Goal: Find specific page/section: Find specific page/section

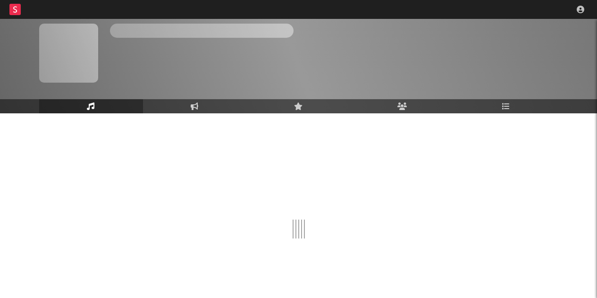
scroll to position [30, 0]
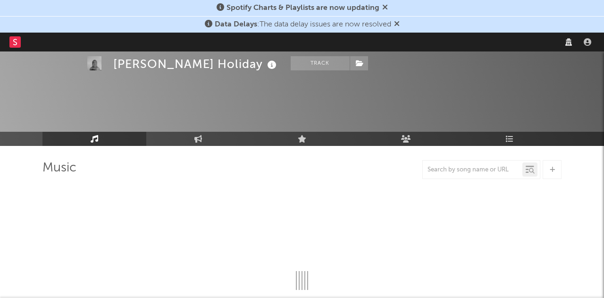
select select "recorded_music"
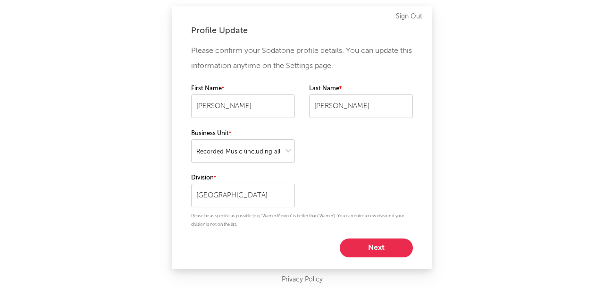
click at [367, 251] on button "Next" at bounding box center [376, 247] width 73 height 19
select select "director_vp"
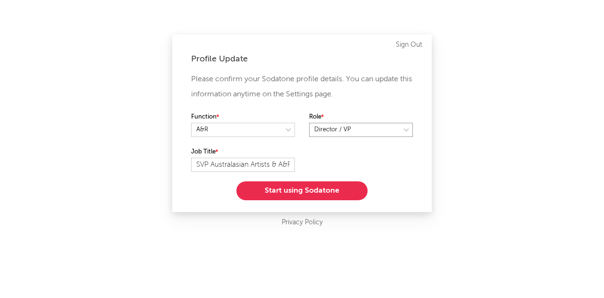
click at [404, 131] on select at bounding box center [361, 130] width 104 height 14
click at [265, 193] on button "Start using Sodatone" at bounding box center [301, 190] width 131 height 19
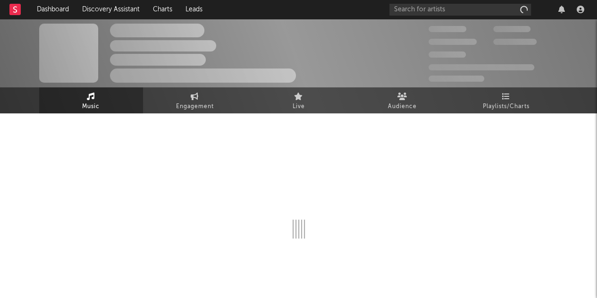
click at [265, 193] on div at bounding box center [298, 182] width 519 height 111
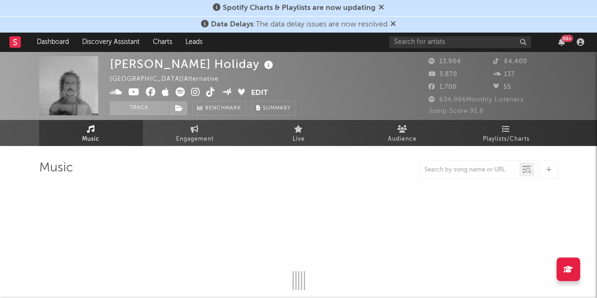
select select "6m"
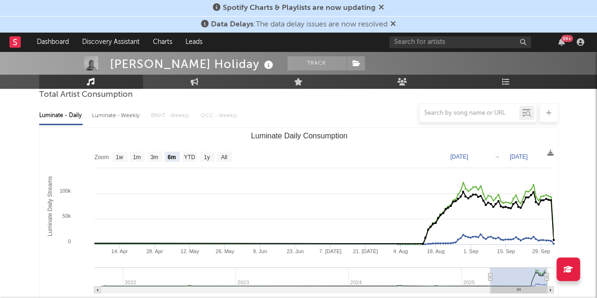
scroll to position [91, 0]
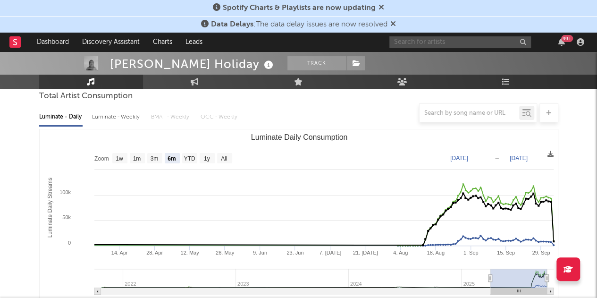
click at [397, 41] on input "text" at bounding box center [460, 42] width 142 height 12
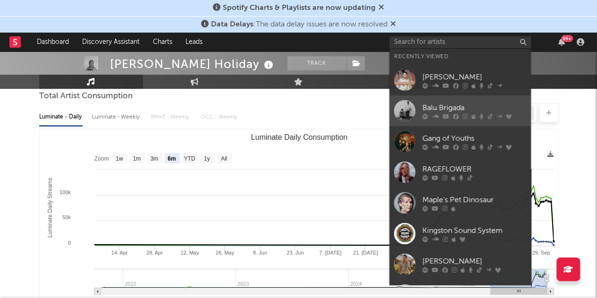
click at [440, 106] on div "Balu Brigada" at bounding box center [474, 107] width 104 height 11
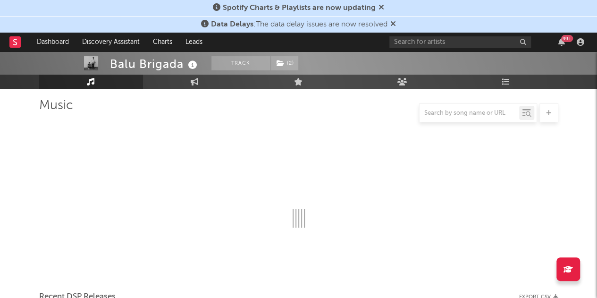
scroll to position [91, 0]
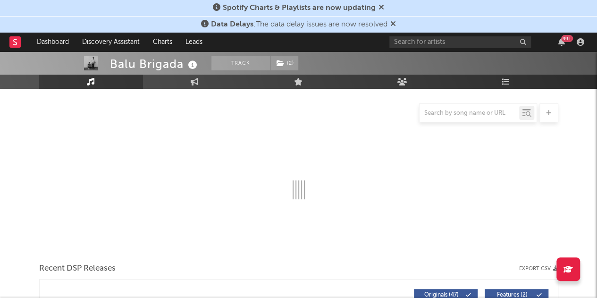
select select "6m"
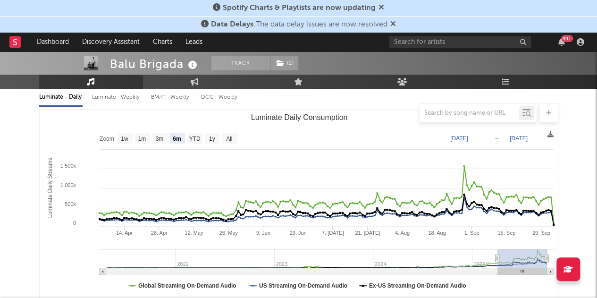
scroll to position [111, 0]
